Goal: Information Seeking & Learning: Understand process/instructions

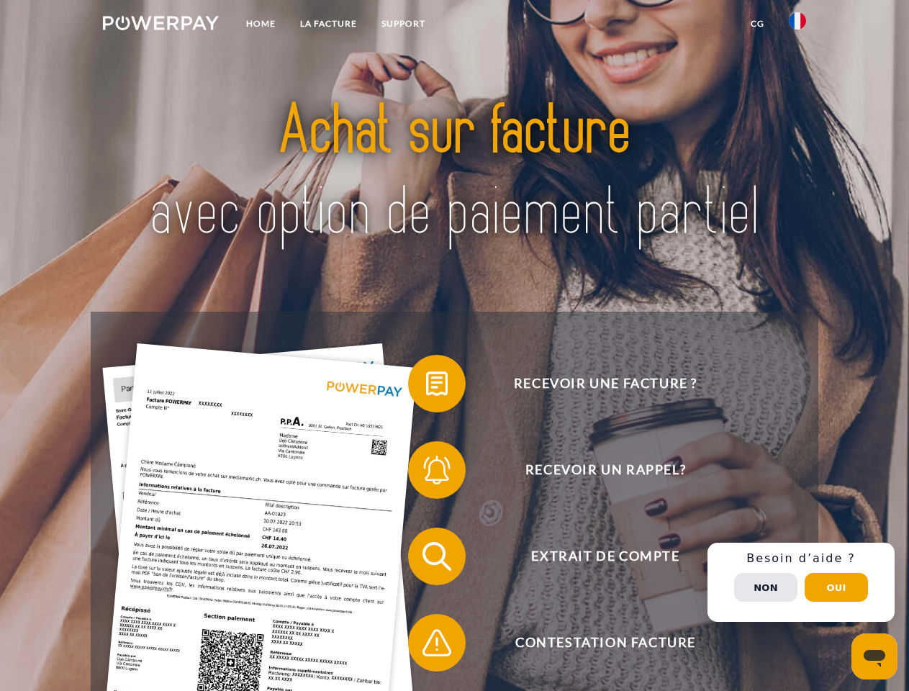
click at [161, 25] on img at bounding box center [161, 23] width 116 height 14
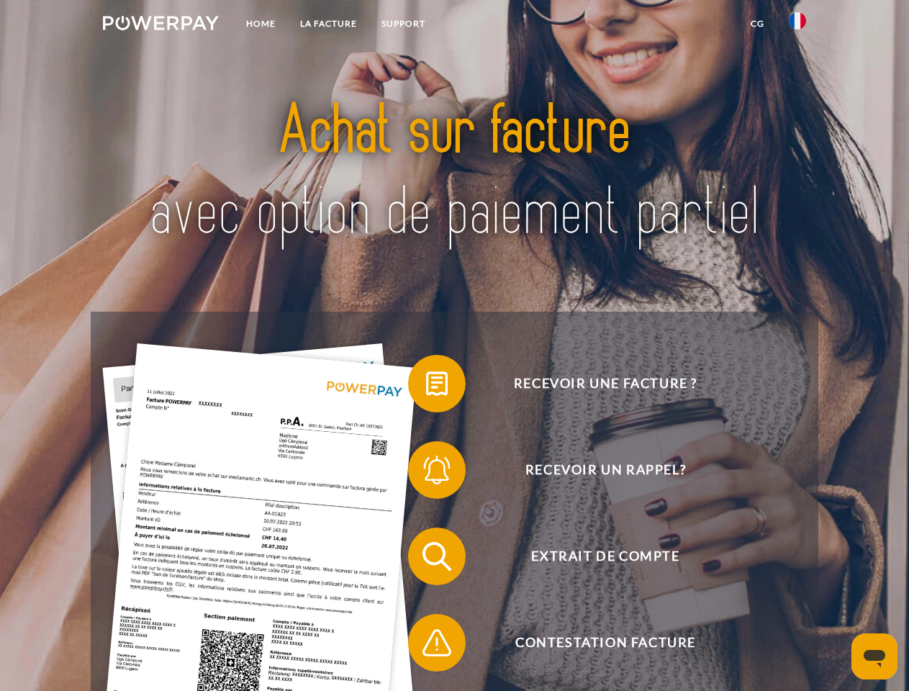
click at [798, 25] on img at bounding box center [797, 20] width 17 height 17
click at [757, 24] on link "CG" at bounding box center [758, 24] width 38 height 26
click at [426, 387] on span at bounding box center [415, 384] width 72 height 72
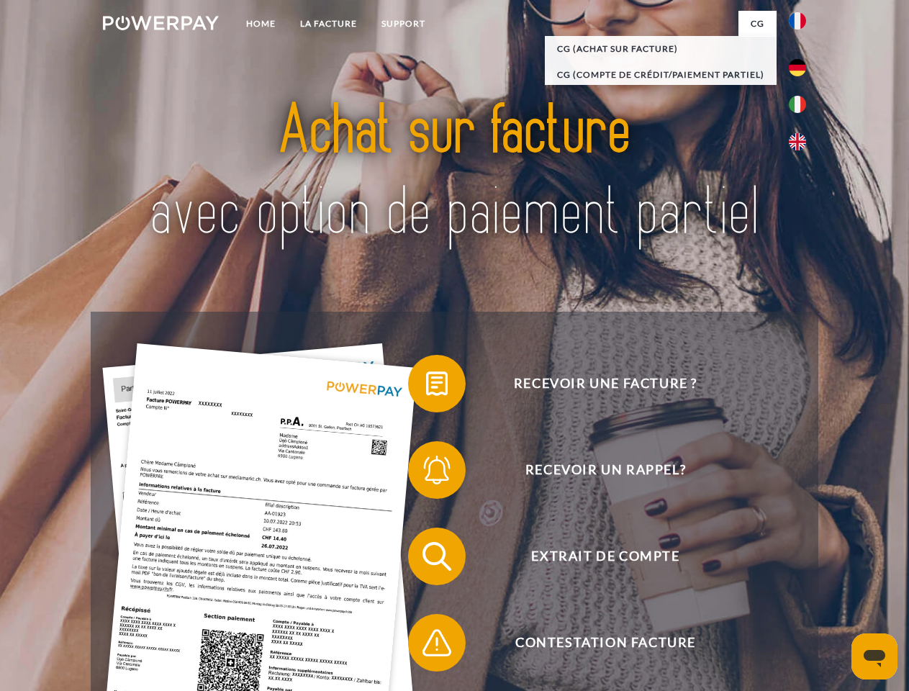
click at [426, 473] on span at bounding box center [415, 470] width 72 height 72
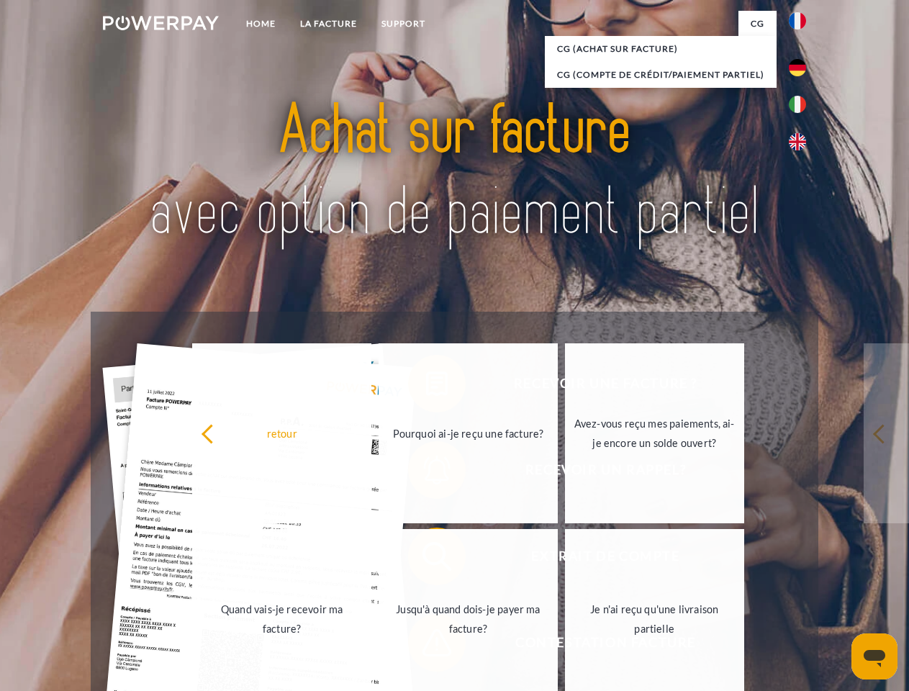
click at [426, 559] on link "Jusqu'à quand dois-je payer ma facture?" at bounding box center [468, 619] width 179 height 180
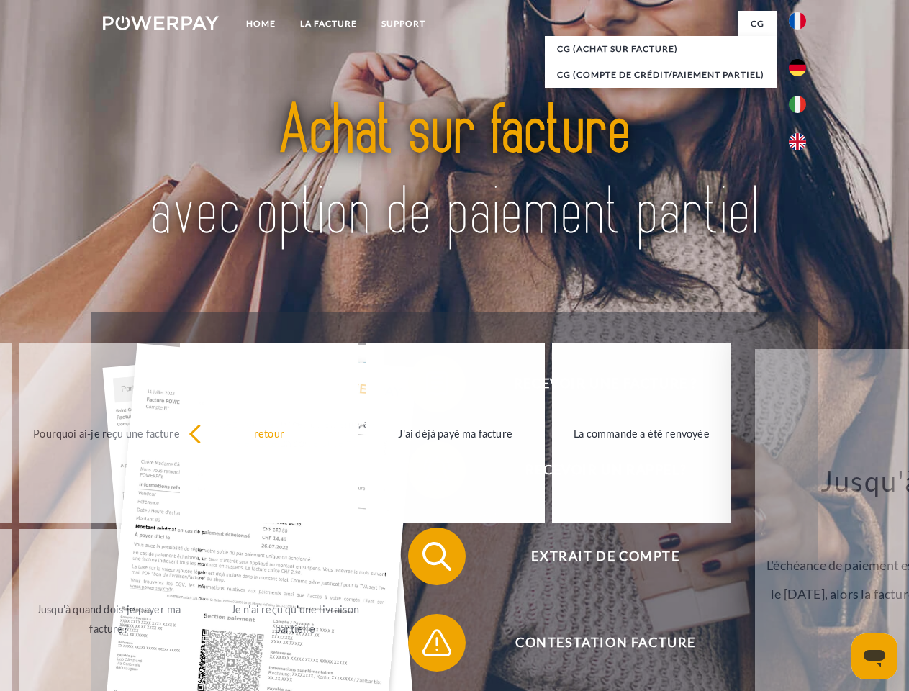
click at [426, 646] on span at bounding box center [415, 643] width 72 height 72
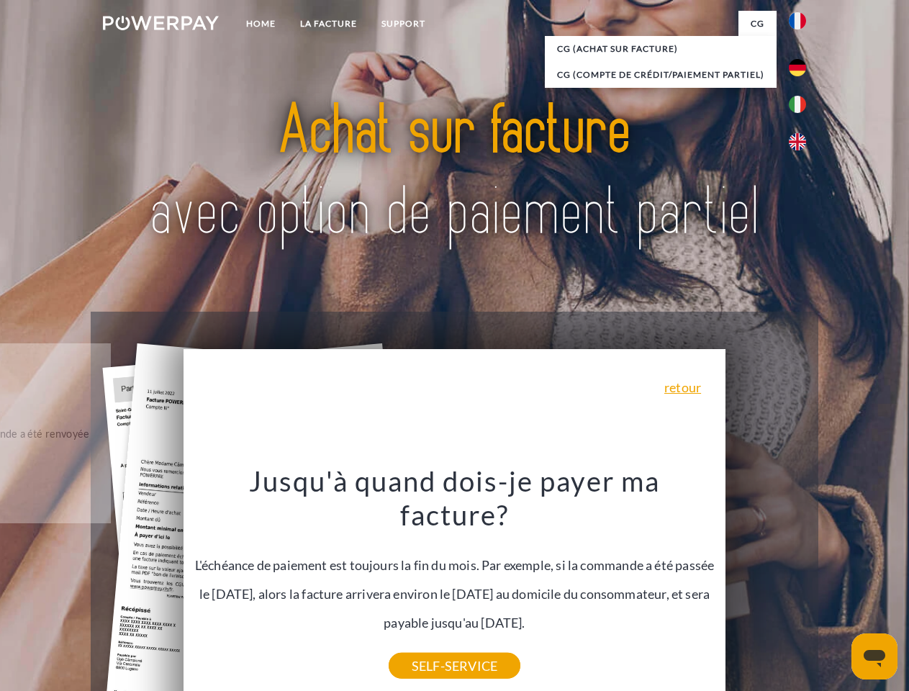
click at [801, 583] on div "Recevoir une facture ? Recevoir un rappel? Extrait de compte retour" at bounding box center [454, 600] width 727 height 576
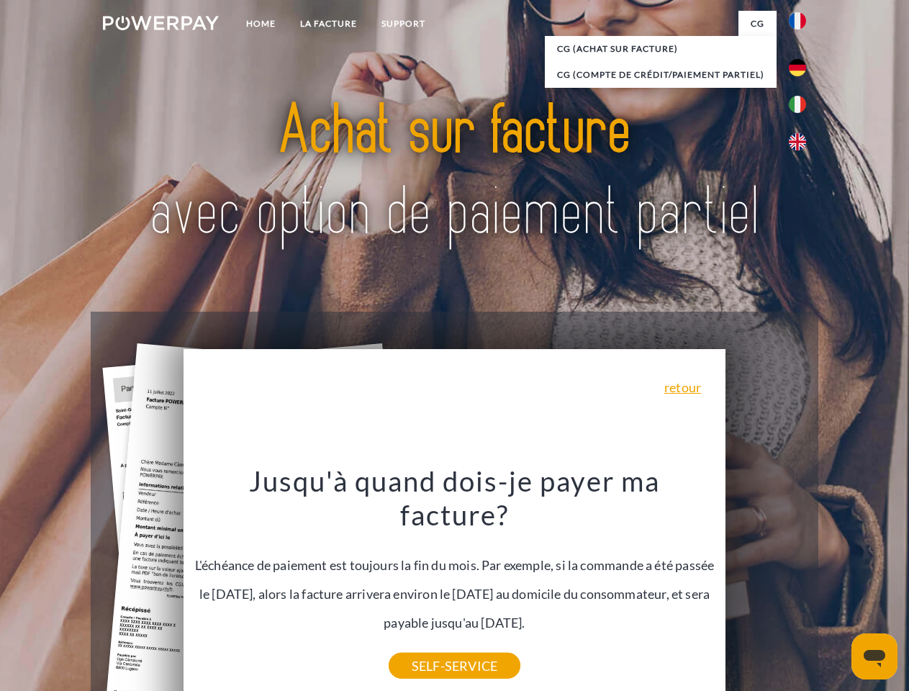
click at [766, 585] on span "Extrait de compte" at bounding box center [605, 557] width 353 height 58
click at [837, 588] on header "Home LA FACTURE Support" at bounding box center [454, 497] width 909 height 994
